Goal: Task Accomplishment & Management: Use online tool/utility

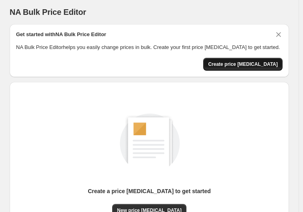
click at [240, 63] on span "Create price [MEDICAL_DATA]" at bounding box center [243, 64] width 70 height 6
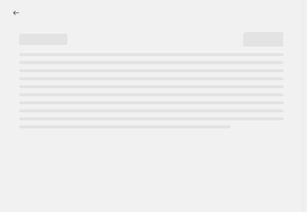
select select "percentage"
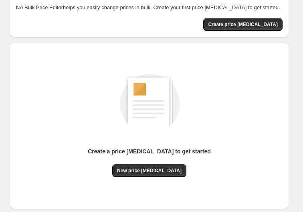
scroll to position [80, 0]
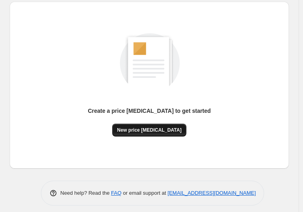
click at [156, 130] on span "New price [MEDICAL_DATA]" at bounding box center [149, 130] width 65 height 6
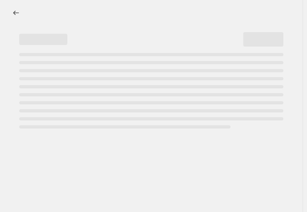
select select "percentage"
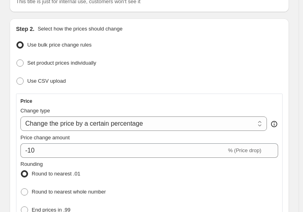
scroll to position [80, 0]
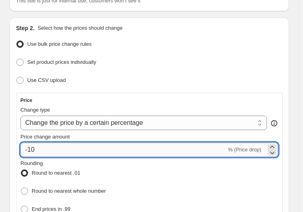
click at [71, 144] on input "-10" at bounding box center [123, 149] width 206 height 14
type input "-1"
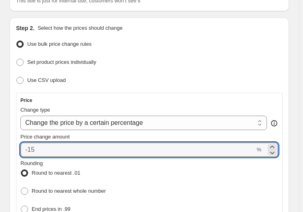
type input "3"
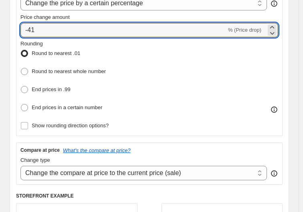
scroll to position [200, 0]
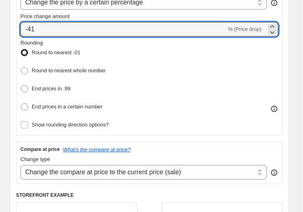
type input "-4"
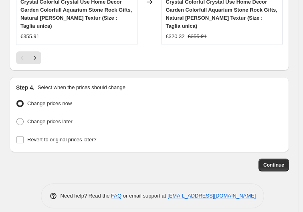
scroll to position [1005, 0]
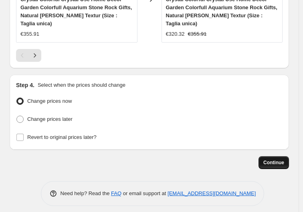
type input "-35"
click at [289, 156] on button "Continue" at bounding box center [274, 162] width 30 height 13
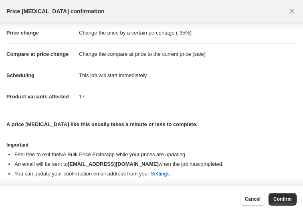
scroll to position [0, 0]
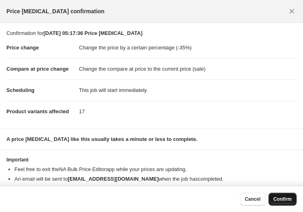
click at [291, 198] on span "Confirm" at bounding box center [282, 199] width 18 height 6
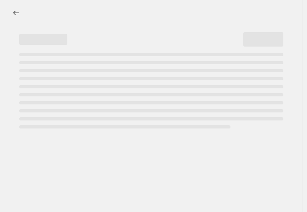
select select "percentage"
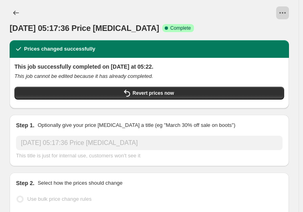
click at [287, 14] on icon "View actions for 17. Sept. 2025, 05:17:36 Price change job" at bounding box center [283, 13] width 8 height 8
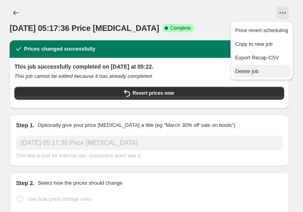
click at [263, 69] on span "Delete job" at bounding box center [261, 71] width 53 height 8
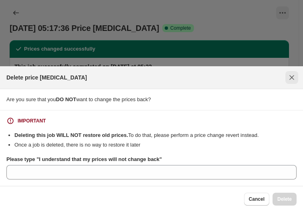
click at [288, 77] on icon "Close" at bounding box center [292, 77] width 8 height 8
